Goal: Task Accomplishment & Management: Use online tool/utility

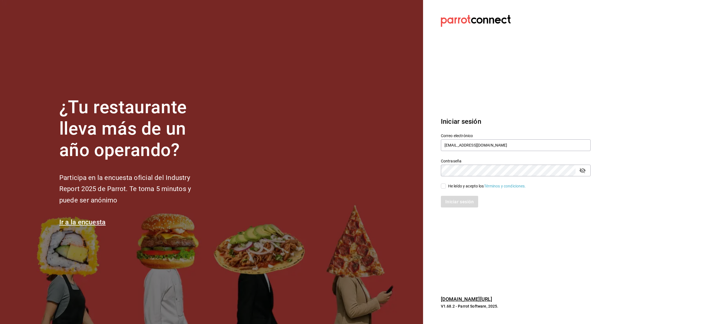
click at [444, 186] on input "He leído y acepto los Términos y condiciones." at bounding box center [443, 186] width 5 height 5
checkbox input "true"
click at [458, 202] on font "Iniciar sesión" at bounding box center [459, 201] width 28 height 5
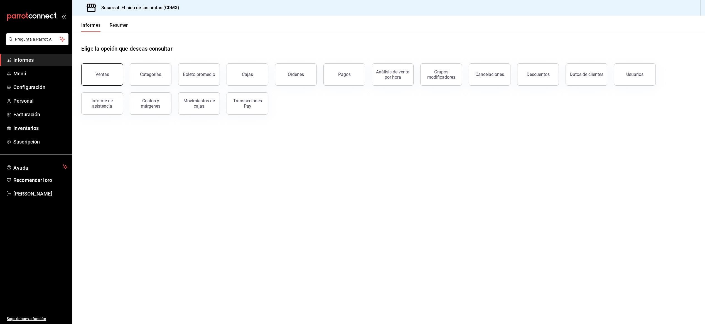
click at [105, 76] on font "Ventas" at bounding box center [102, 74] width 14 height 5
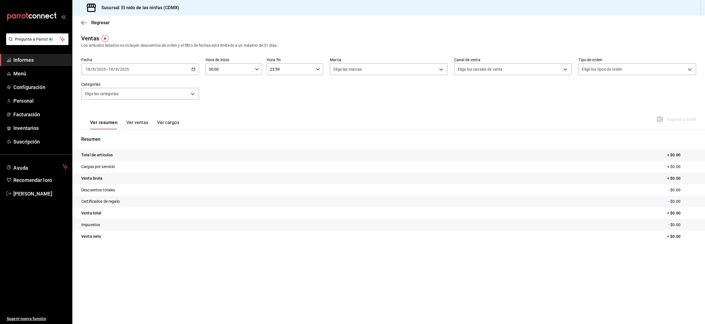
click at [182, 70] on div "[DATE] [DATE] - [DATE] [DATE]" at bounding box center [140, 69] width 118 height 12
click at [114, 96] on span "Ayer" at bounding box center [107, 99] width 43 height 6
click at [137, 122] on font "Ver ventas" at bounding box center [137, 122] width 22 height 5
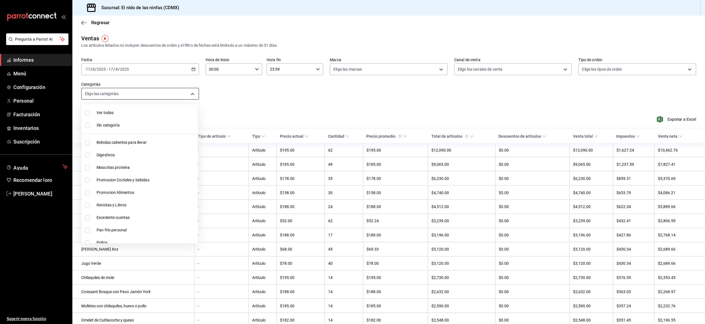
click at [193, 94] on body "Pregunta a Parrot AI Informes Menú Configuración Personal Facturación Inventari…" at bounding box center [352, 162] width 705 height 324
click at [132, 228] on li "Pan dulce para llevar" at bounding box center [139, 232] width 116 height 13
type input "0c3a5719-4e98-4a4e-8d8d-e0a63725fc70"
checkbox input "true"
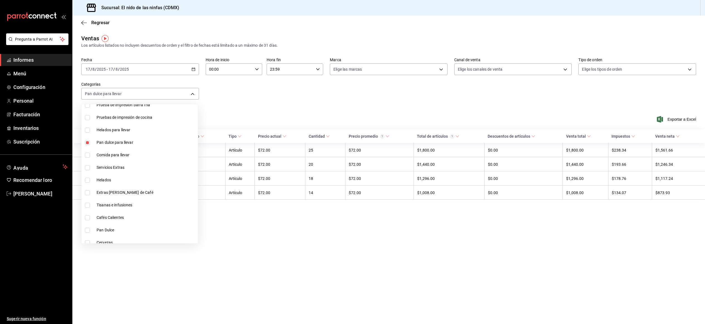
scroll to position [443, 0]
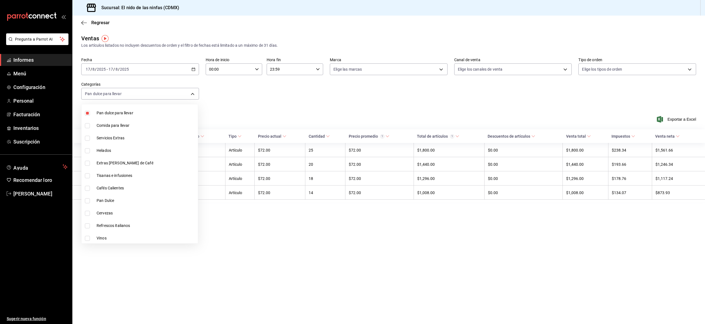
click at [121, 200] on span "Pan Dulce" at bounding box center [146, 201] width 99 height 6
type input "0c3a5719-4e98-4a4e-8d8d-e0a63725fc70,bde6b04d-7623-4ba4-a9fb-192c322fc5cf"
checkbox input "true"
click at [157, 251] on div at bounding box center [352, 162] width 705 height 324
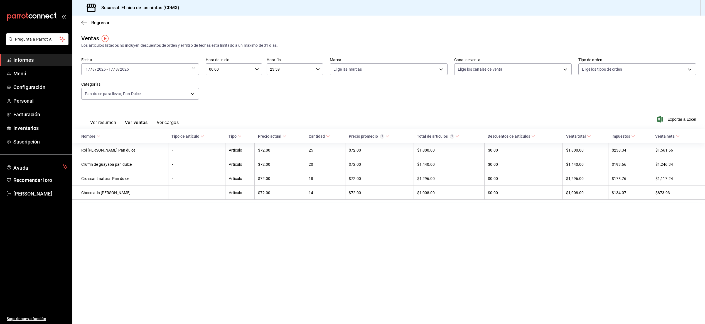
click at [193, 69] on icon "button" at bounding box center [193, 69] width 4 height 4
click at [113, 137] on font "Rango de fechas" at bounding box center [100, 136] width 29 height 4
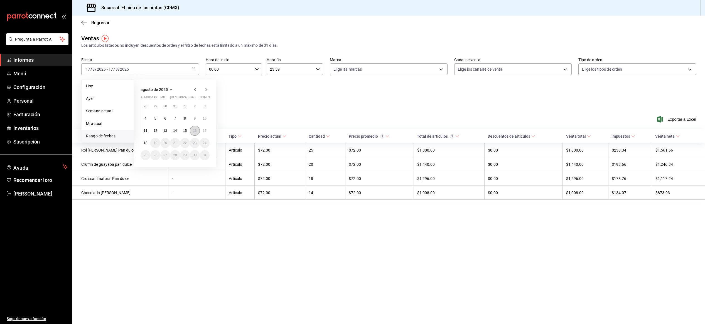
click at [195, 129] on font "16" at bounding box center [195, 131] width 4 height 4
